Goal: Task Accomplishment & Management: Complete application form

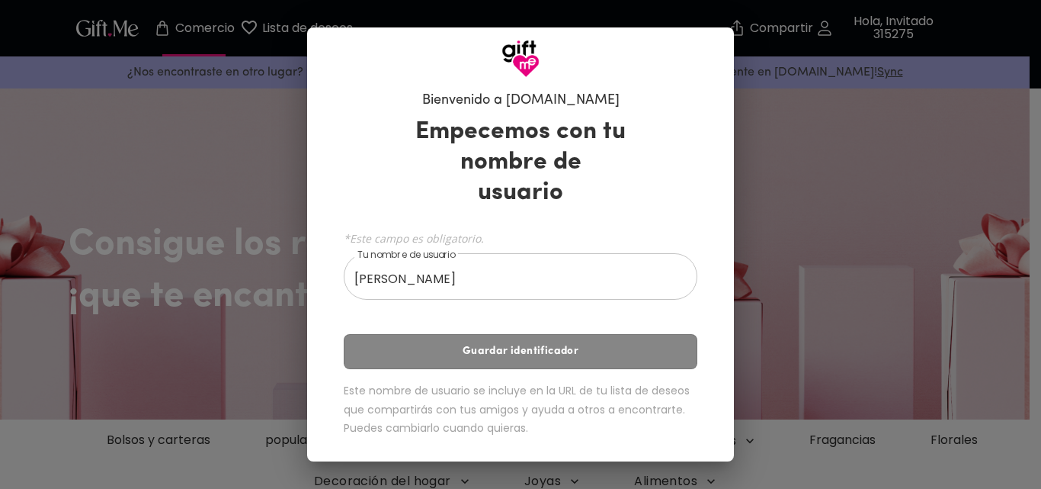
click at [543, 335] on div "Empecemos con tu nombre de usuario *Este campo es obligatorio. Tu nombre de usu…" at bounding box center [521, 279] width 354 height 339
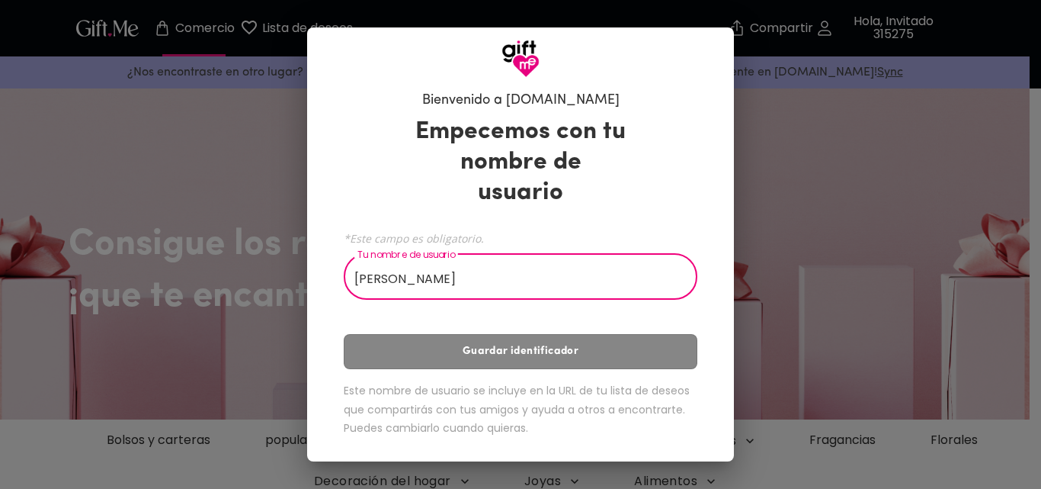
click at [560, 271] on input "[PERSON_NAME]" at bounding box center [512, 278] width 337 height 43
click at [518, 334] on div "Empecemos con tu nombre de usuario *Este campo es obligatorio. Tu nombre de usu…" at bounding box center [521, 279] width 354 height 339
click at [400, 264] on input "RenatoVargas0503" at bounding box center [512, 278] width 337 height 43
type input "[PERSON_NAME] Vargas0503"
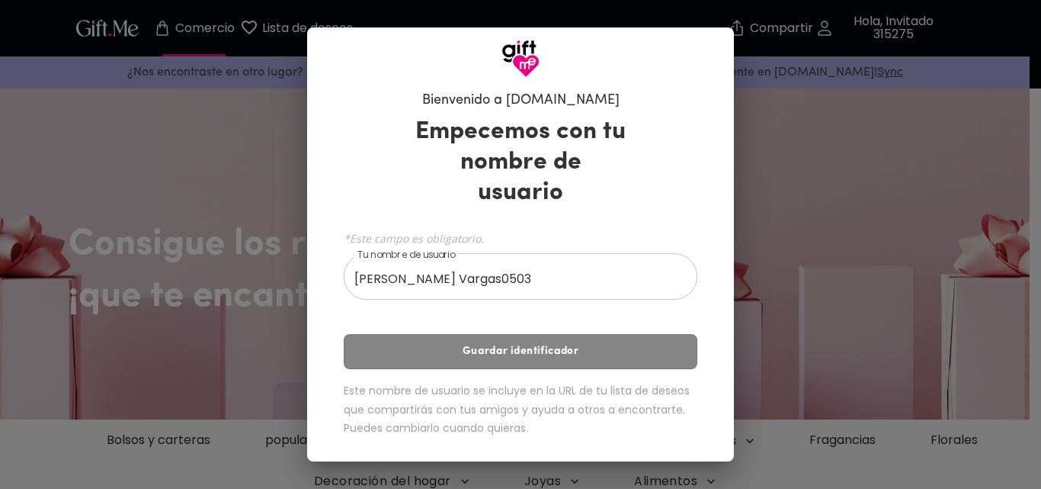
click at [766, 267] on div "Bienvenido a [DOMAIN_NAME] Empecemos con tu nombre de usuario *Este campo es ob…" at bounding box center [520, 244] width 1041 height 489
click at [761, 270] on div "Bienvenido a [DOMAIN_NAME] Empecemos con tu nombre de usuario *Este campo es ob…" at bounding box center [520, 244] width 1041 height 489
click at [580, 280] on input "[PERSON_NAME] Vargas0503" at bounding box center [512, 278] width 337 height 43
